Goal: Task Accomplishment & Management: Use online tool/utility

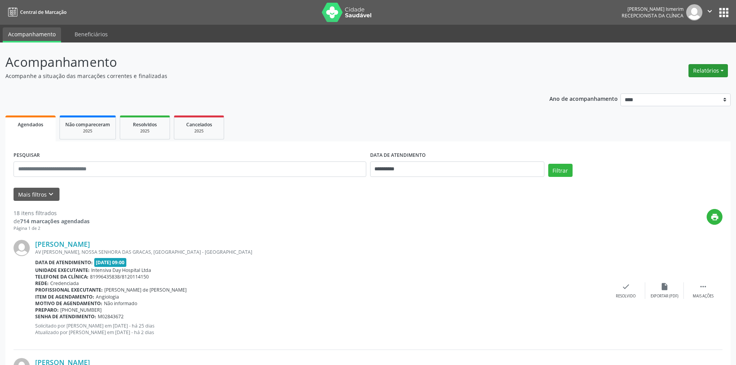
click at [708, 70] on button "Relatórios" at bounding box center [708, 70] width 39 height 13
click at [660, 84] on link "Agendamentos" at bounding box center [686, 87] width 83 height 11
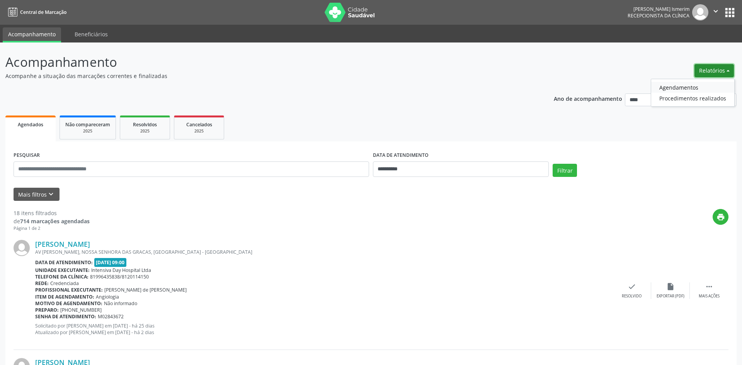
select select "*"
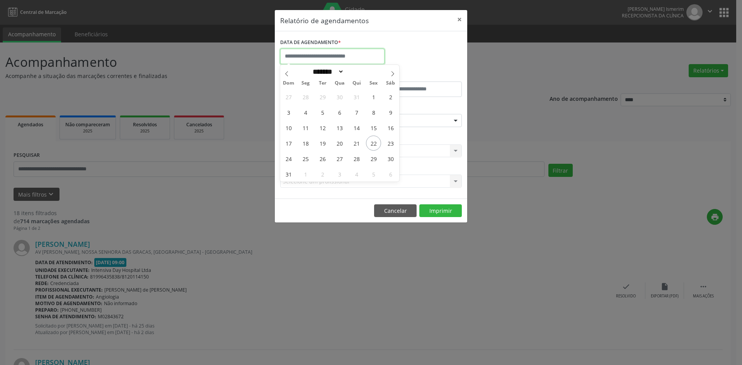
click at [312, 55] on input "text" at bounding box center [332, 56] width 104 height 15
click at [369, 141] on span "22" at bounding box center [373, 143] width 15 height 15
type input "**********"
click at [445, 105] on div "ESPECIALIDADE Seleciona uma especialidade Todas as especialidades Alergologia A…" at bounding box center [371, 117] width 186 height 30
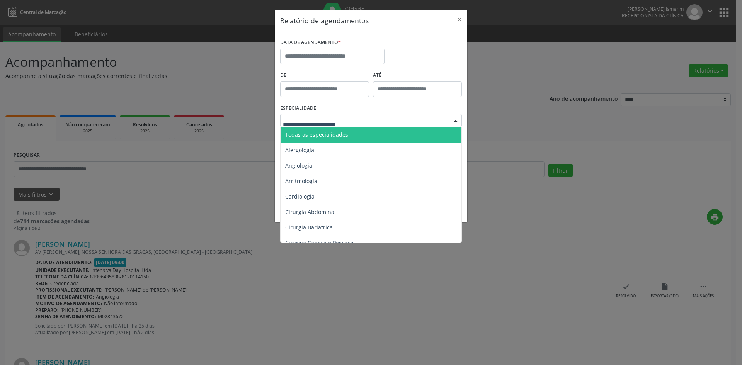
click at [441, 114] on div at bounding box center [371, 120] width 182 height 13
click at [417, 131] on span "Todas as especialidades" at bounding box center [372, 134] width 182 height 15
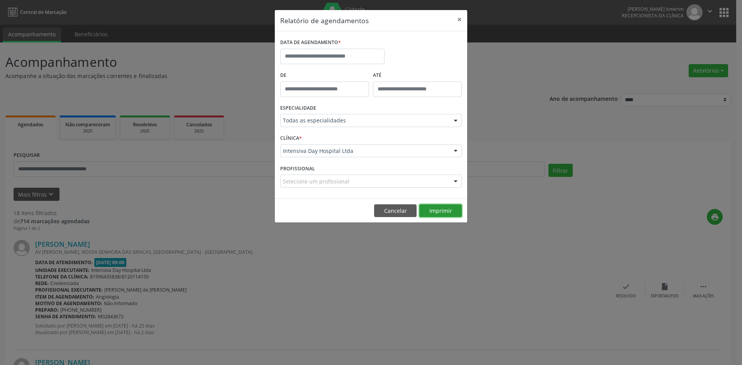
click at [435, 216] on button "Imprimir" at bounding box center [440, 210] width 43 height 13
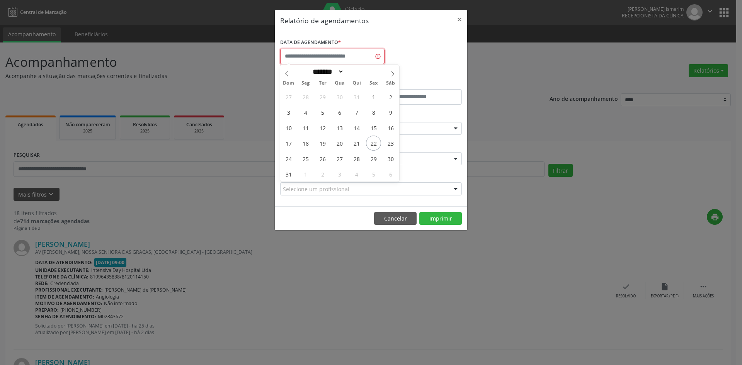
click at [341, 59] on input "text" at bounding box center [332, 56] width 104 height 15
click at [370, 140] on span "22" at bounding box center [373, 143] width 15 height 15
type input "**********"
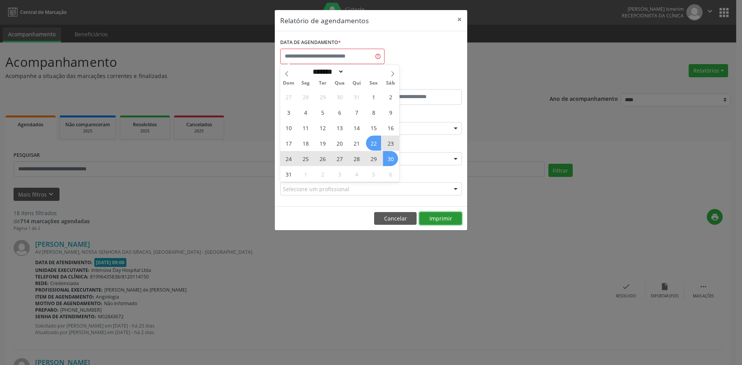
click at [443, 216] on button "Imprimir" at bounding box center [440, 218] width 43 height 13
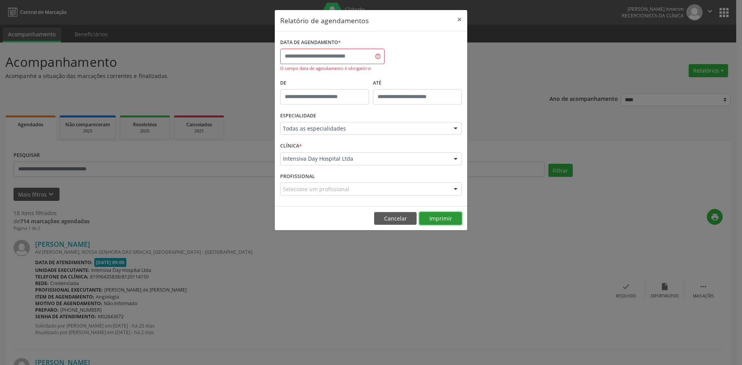
click at [443, 216] on button "Imprimir" at bounding box center [440, 218] width 43 height 13
click at [332, 65] on div "DATA DE AGENDAMENTO * O campo data de agendamento é obrigatório" at bounding box center [332, 54] width 104 height 35
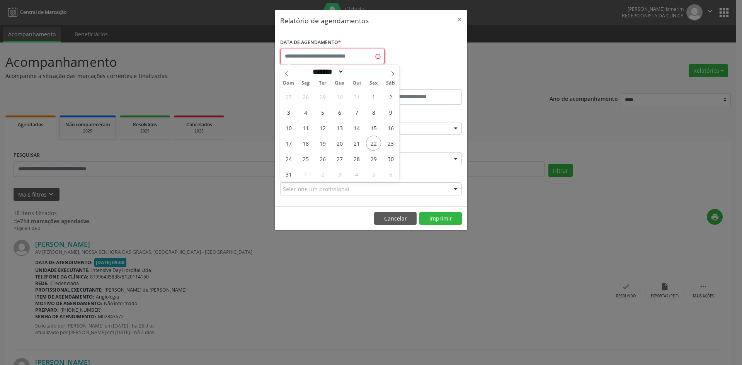
click at [331, 57] on input "text" at bounding box center [332, 56] width 104 height 15
click at [369, 138] on span "22" at bounding box center [373, 143] width 15 height 15
type input "**********"
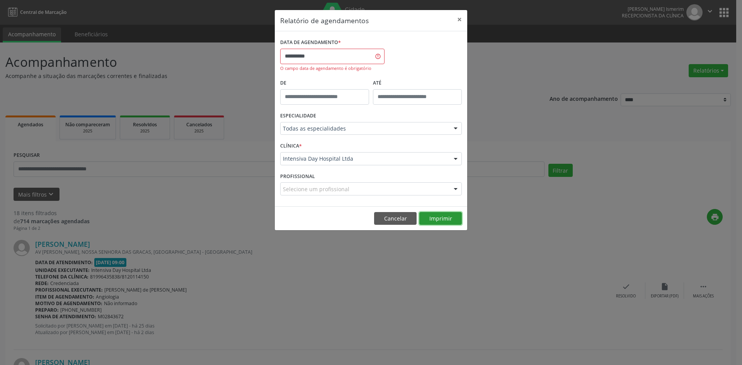
click at [449, 222] on button "Imprimir" at bounding box center [440, 218] width 43 height 13
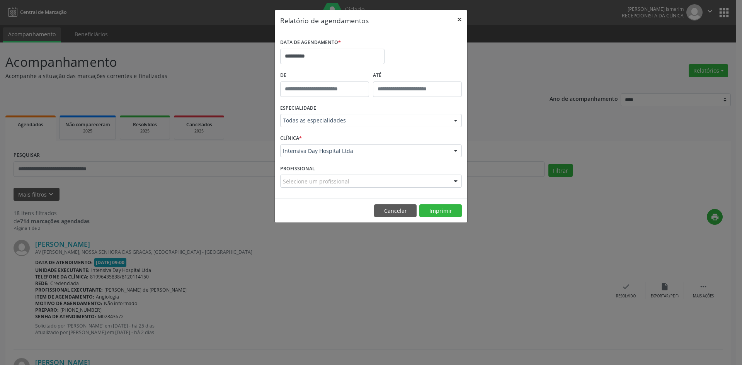
click at [460, 19] on button "×" at bounding box center [459, 19] width 15 height 19
